Goal: Task Accomplishment & Management: Manage account settings

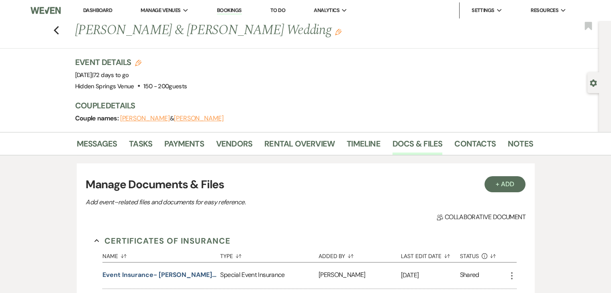
click at [95, 10] on link "Dashboard" at bounding box center [97, 10] width 29 height 7
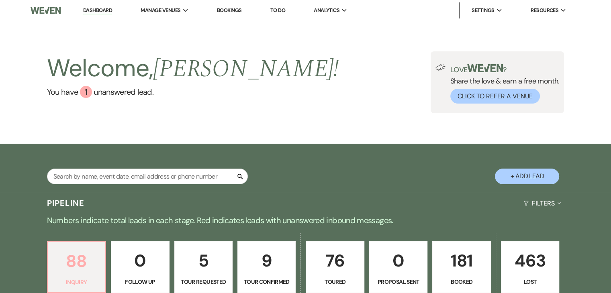
click at [81, 272] on p "88" at bounding box center [77, 261] width 48 height 27
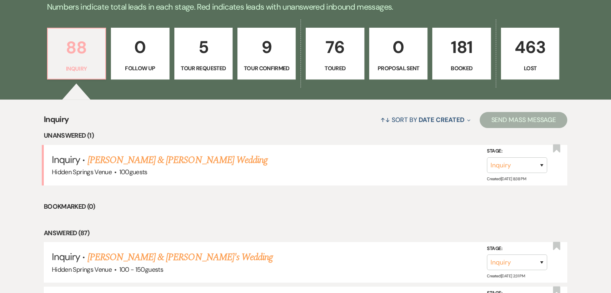
scroll to position [215, 0]
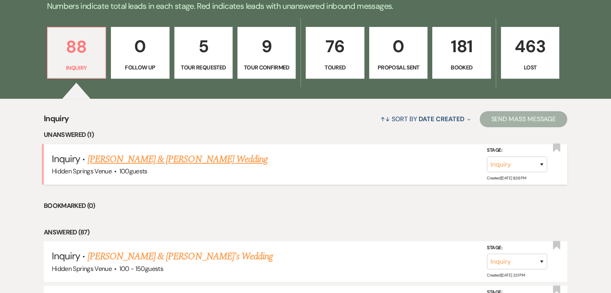
click at [152, 160] on link "[PERSON_NAME] & [PERSON_NAME] Wedding" at bounding box center [178, 159] width 180 height 14
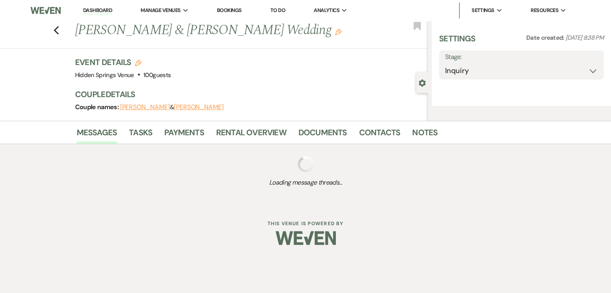
select select "5"
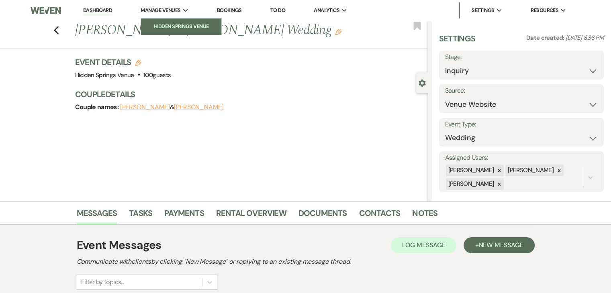
click at [182, 23] on li "Hidden Springs Venue" at bounding box center [181, 26] width 72 height 8
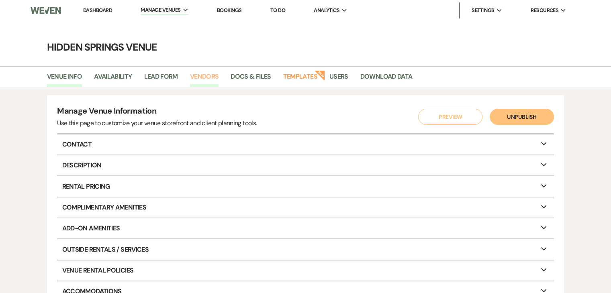
click at [212, 74] on link "Vendors" at bounding box center [204, 79] width 29 height 15
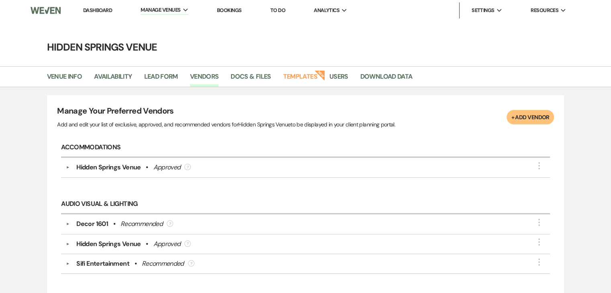
click at [107, 8] on link "Dashboard" at bounding box center [97, 10] width 29 height 7
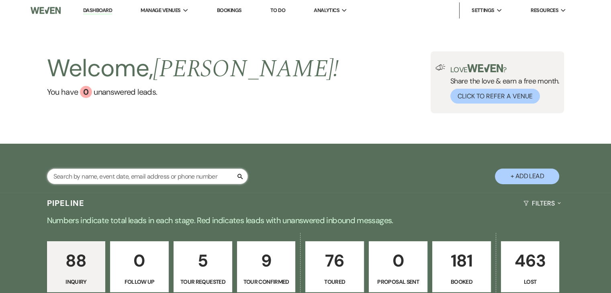
click at [162, 179] on input "text" at bounding box center [147, 177] width 201 height 16
type input "ava"
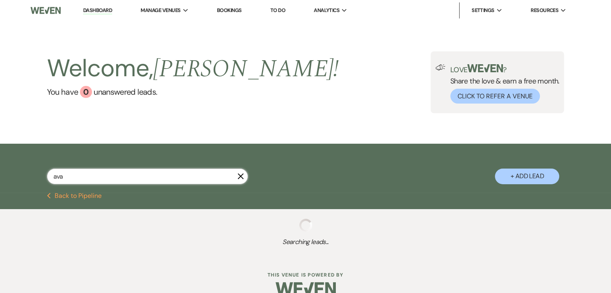
select select "4"
select select "8"
select select "5"
select select "8"
select select "4"
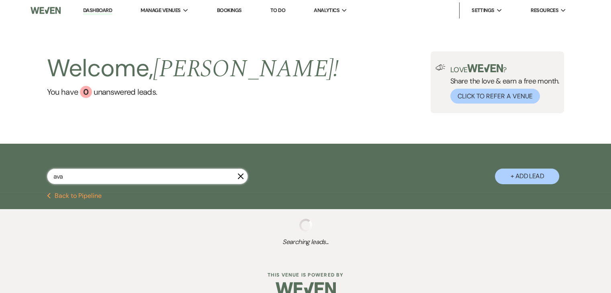
select select "8"
select select "4"
select select "8"
select select "6"
select select "8"
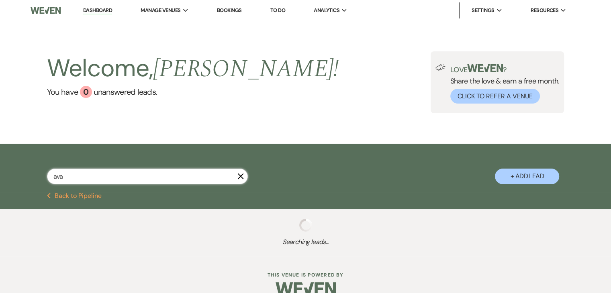
select select "5"
select select "8"
select select "5"
select select "8"
select select "5"
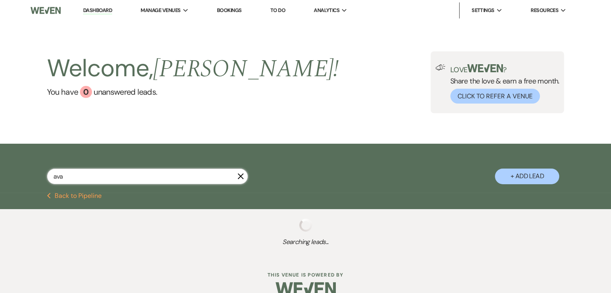
select select "8"
select select "5"
select select "8"
select select "6"
select select "8"
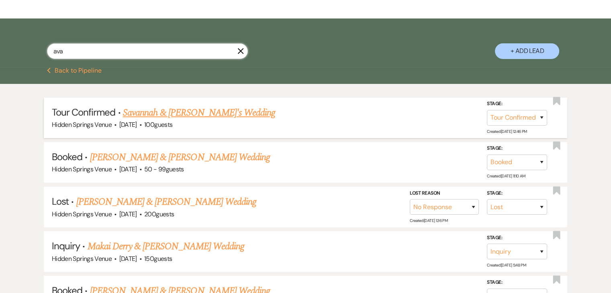
scroll to position [125, 0]
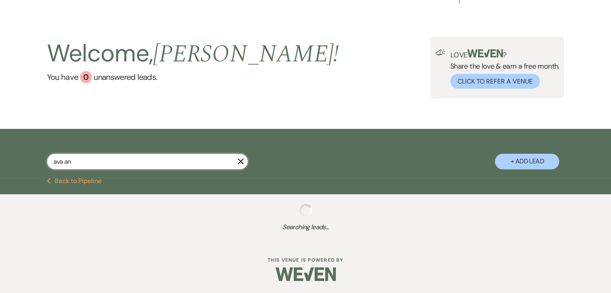
scroll to position [15, 0]
type input "ava and"
select select "4"
select select "8"
select select "6"
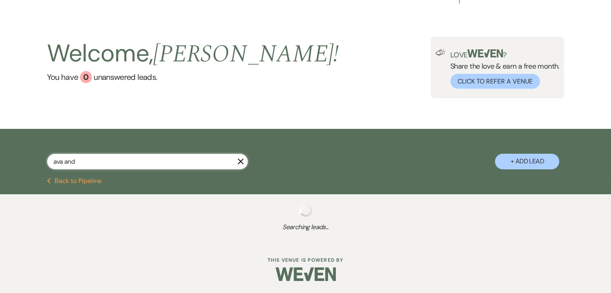
select select "8"
select select "5"
select select "8"
select select "6"
select select "8"
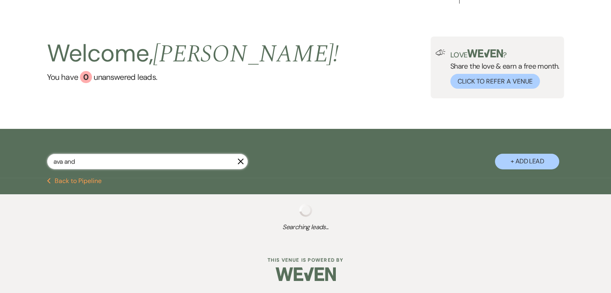
select select "8"
select select "4"
select select "8"
select select "4"
select select "8"
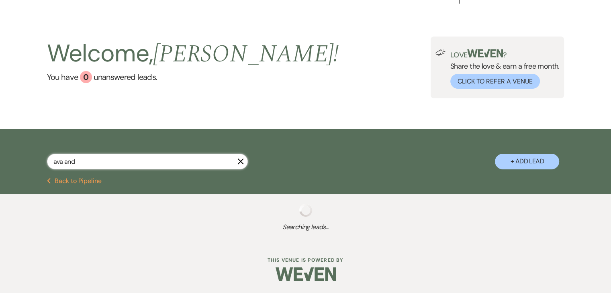
select select "6"
select select "8"
select select "5"
select select "8"
select select "5"
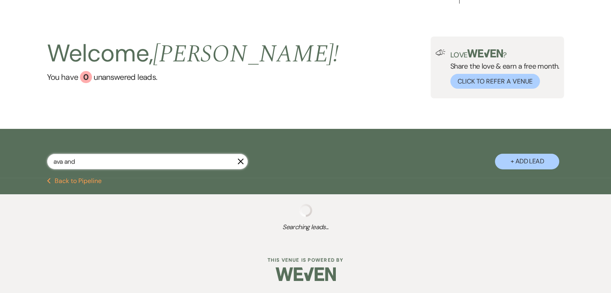
select select "8"
select select "5"
select select "8"
select select "5"
select select "8"
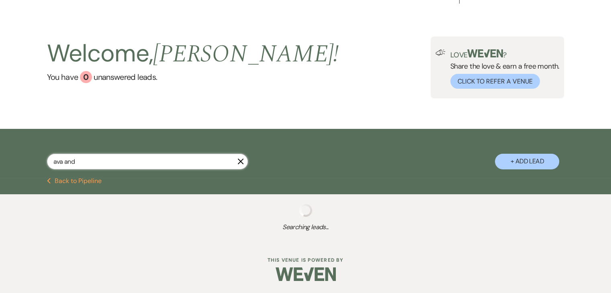
select select "5"
select select "8"
select select "5"
select select "8"
select select "6"
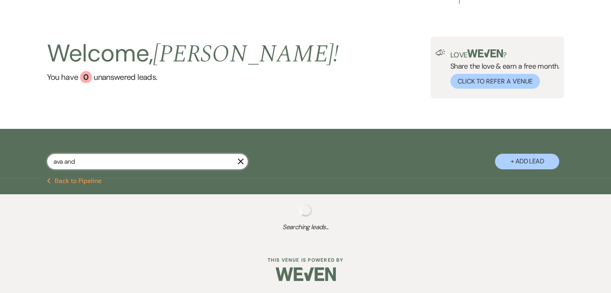
select select "8"
select select "6"
select select "8"
select select "5"
select select "8"
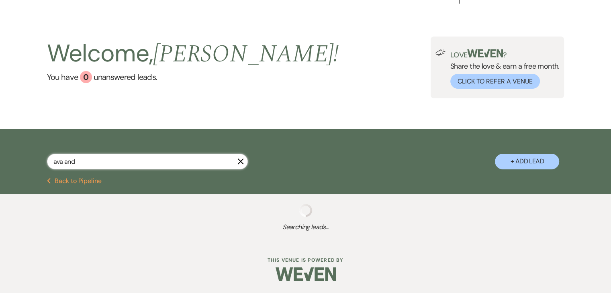
select select "11"
select select "8"
select select "11"
select select "8"
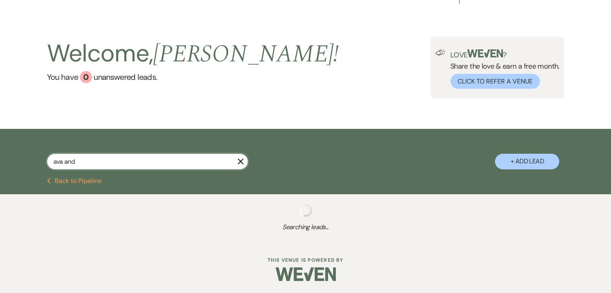
select select "8"
select select "4"
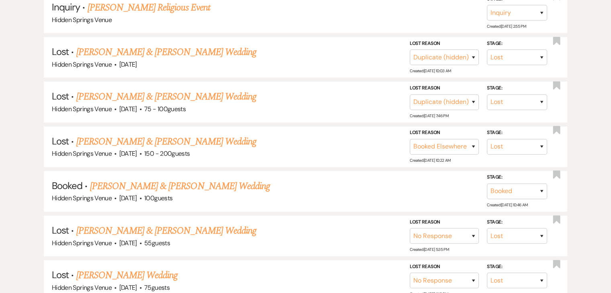
scroll to position [817, 0]
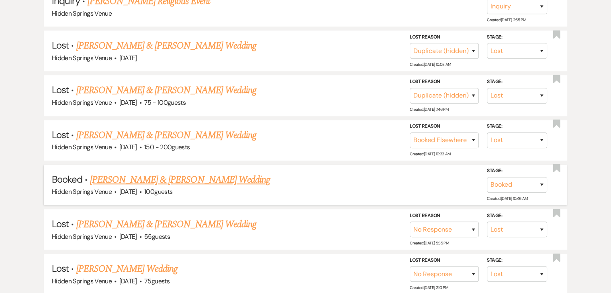
type input "ava and"
click at [190, 173] on link "[PERSON_NAME] & [PERSON_NAME] Wedding" at bounding box center [180, 180] width 180 height 14
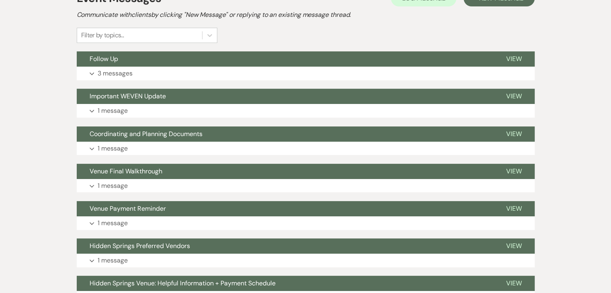
scroll to position [190, 0]
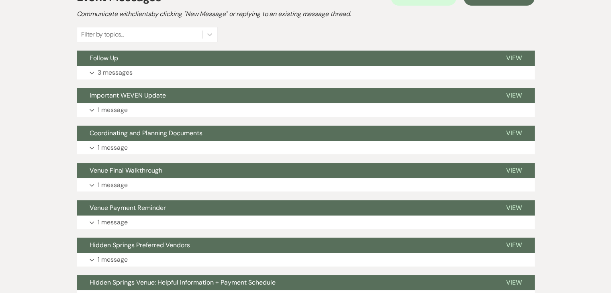
click at [190, 172] on button "Venue Final Walkthrough" at bounding box center [285, 170] width 417 height 15
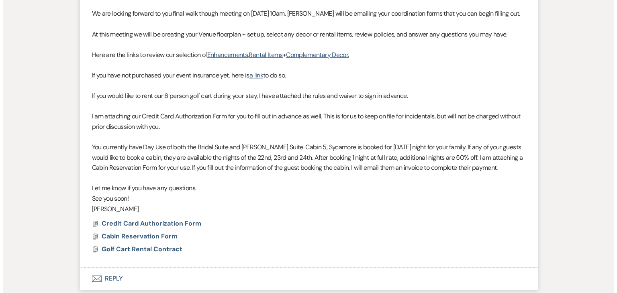
scroll to position [410, 0]
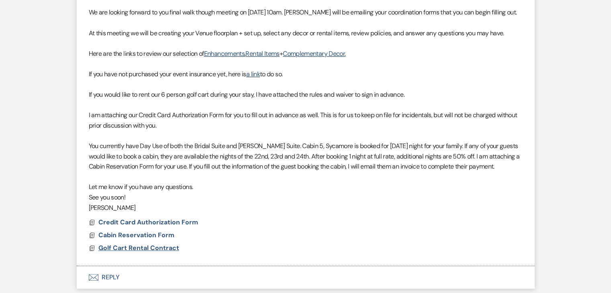
click at [148, 250] on span "Golf Cart Rental Contract" at bounding box center [138, 248] width 81 height 8
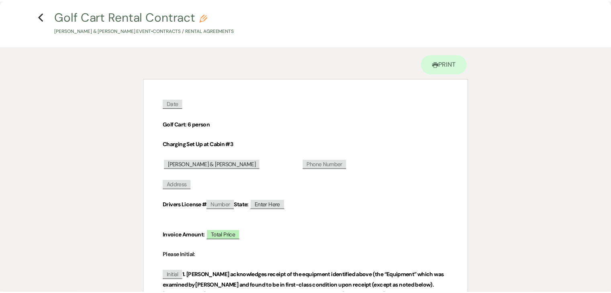
scroll to position [0, 0]
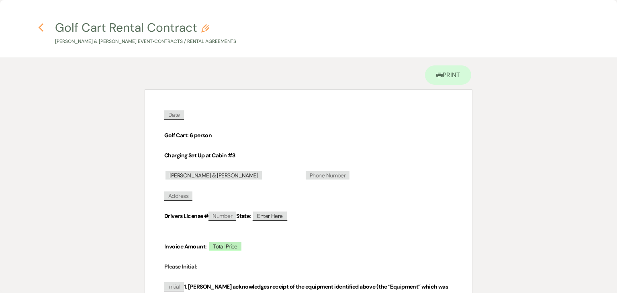
click at [39, 28] on use "button" at bounding box center [41, 27] width 5 height 9
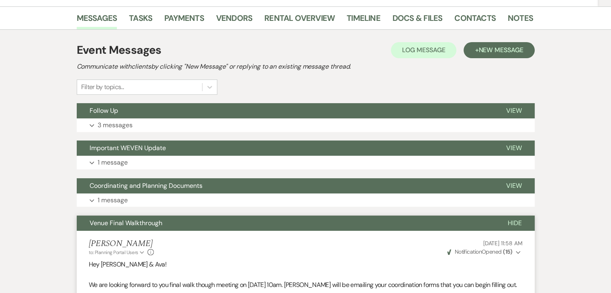
scroll to position [137, 0]
